Goal: Information Seeking & Learning: Learn about a topic

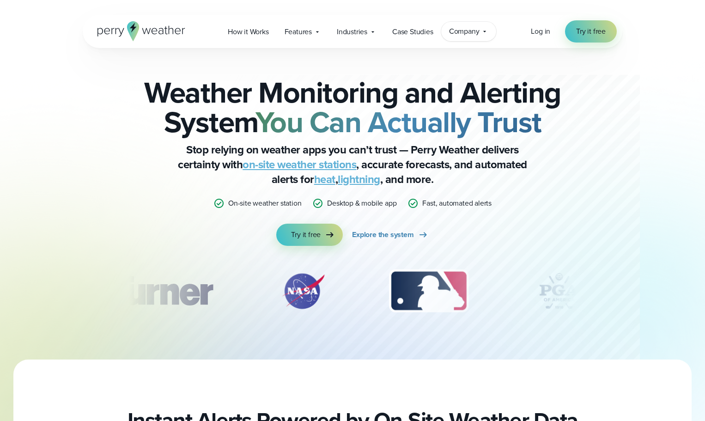
click at [469, 28] on span "Company" at bounding box center [464, 31] width 31 height 11
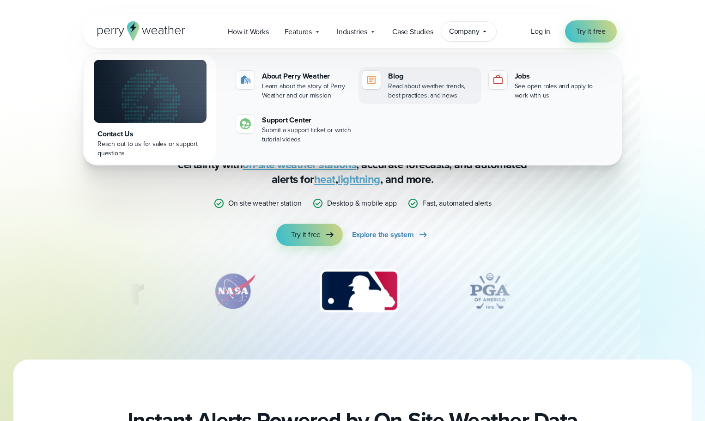
click at [377, 79] on img at bounding box center [371, 79] width 11 height 11
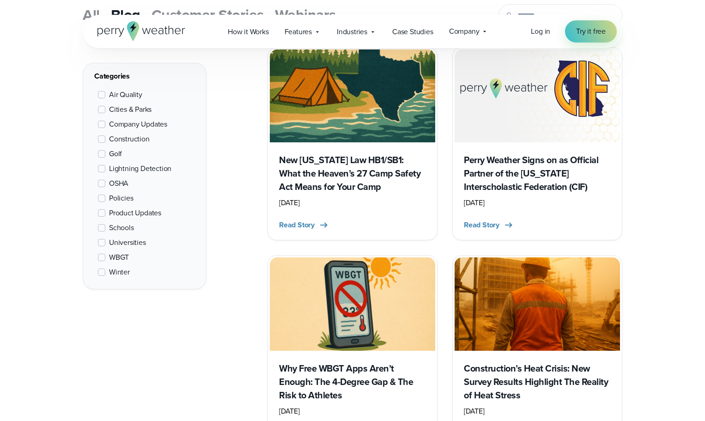
scroll to position [370, 0]
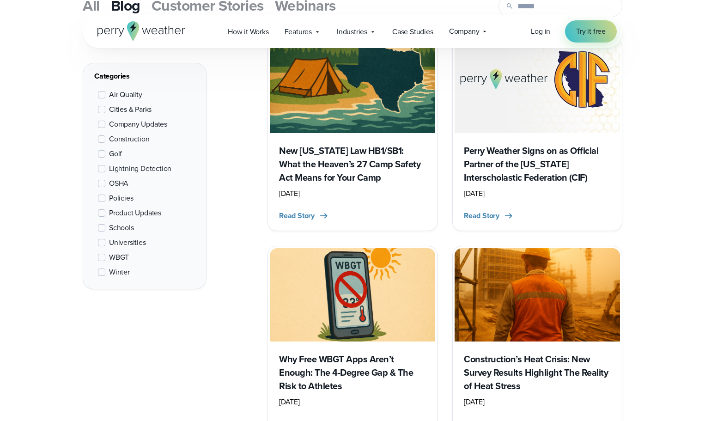
click at [532, 156] on h3 "Perry Weather Signs on as Official Partner of the [US_STATE] Interscholastic Fe…" at bounding box center [537, 164] width 147 height 40
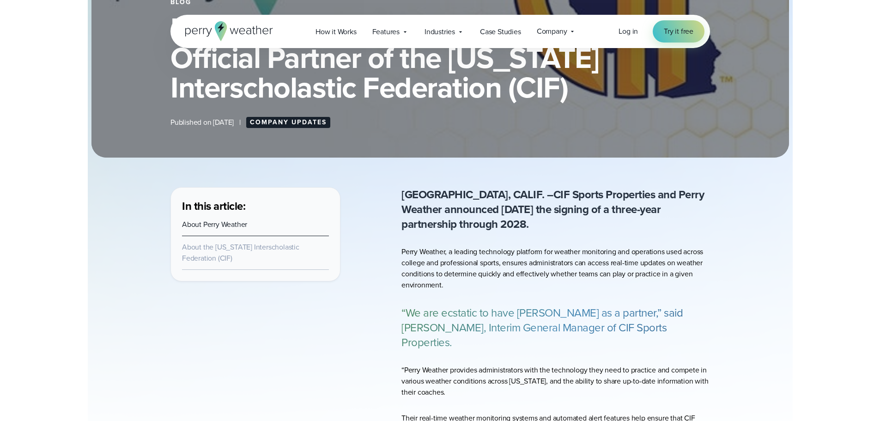
scroll to position [185, 0]
